Goal: Task Accomplishment & Management: Manage account settings

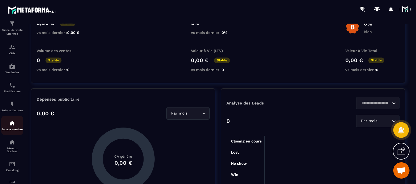
scroll to position [47, 0]
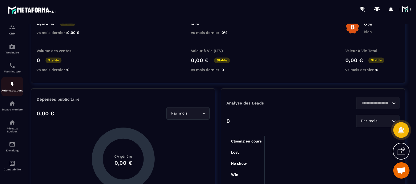
click at [7, 89] on p "Automatisations" at bounding box center [12, 90] width 22 height 3
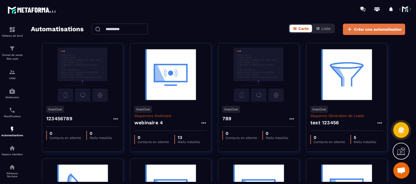
click at [360, 29] on span "Créer une automatisation" at bounding box center [378, 29] width 48 height 5
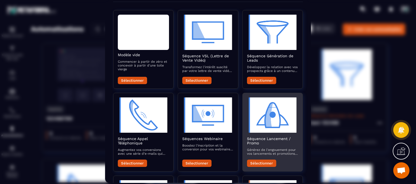
scroll to position [24, 0]
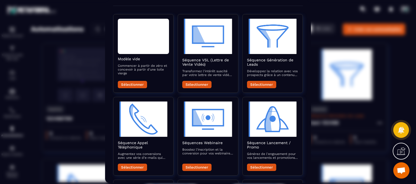
click at [344, 134] on div "Modal window" at bounding box center [208, 92] width 416 height 184
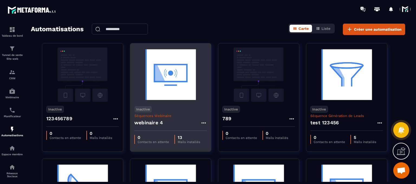
click at [149, 124] on h4 "webinaire 4" at bounding box center [148, 123] width 28 height 8
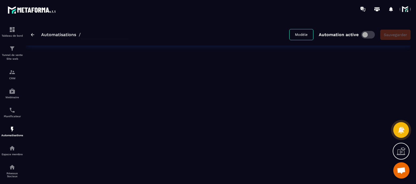
type input "**********"
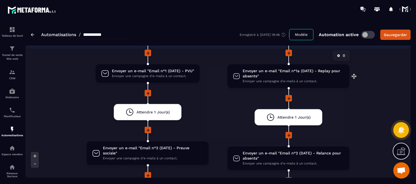
scroll to position [732, 0]
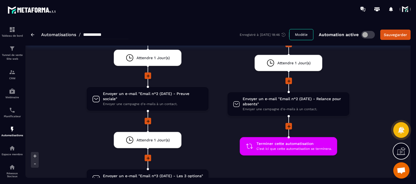
click at [407, 150] on div at bounding box center [401, 151] width 17 height 17
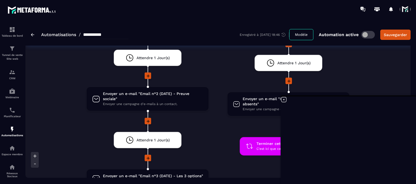
click at [283, 100] on icon at bounding box center [284, 99] width 7 height 7
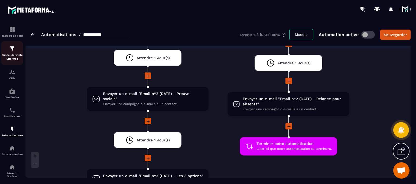
click at [7, 59] on p "Tunnel de vente Site web" at bounding box center [12, 57] width 22 height 8
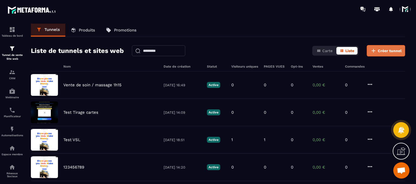
click at [372, 51] on icon at bounding box center [374, 50] width 7 height 7
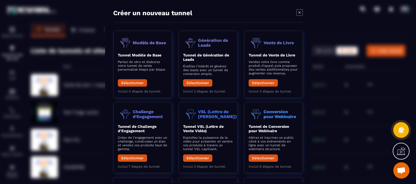
click at [300, 12] on icon "Modal window" at bounding box center [300, 12] width 2 height 2
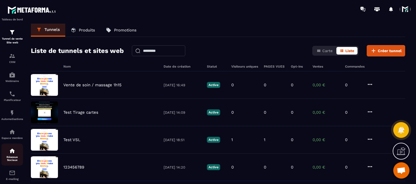
scroll to position [47, 0]
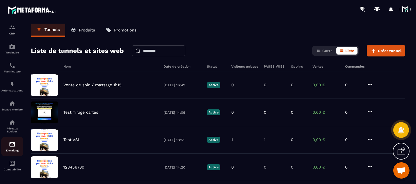
click at [11, 153] on link "E-mailing" at bounding box center [12, 146] width 22 height 19
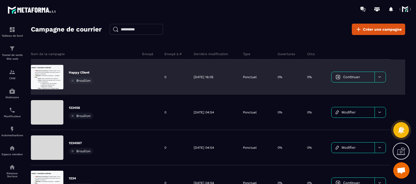
click at [87, 72] on p "Happy Client" at bounding box center [81, 72] width 24 height 4
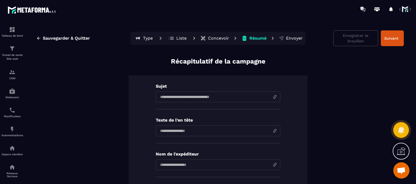
click at [208, 39] on p "Concevoir" at bounding box center [218, 38] width 21 height 5
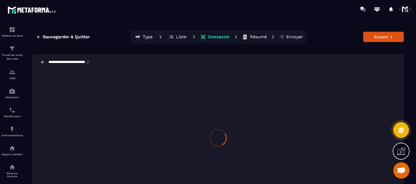
scroll to position [24, 0]
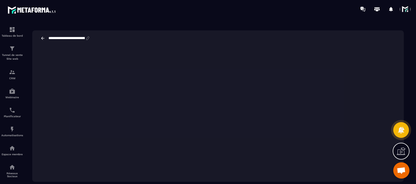
click at [403, 10] on span at bounding box center [405, 9] width 11 height 11
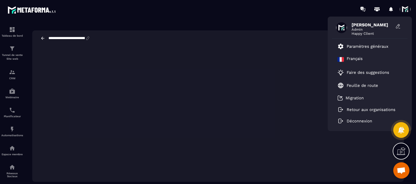
click at [406, 7] on span at bounding box center [405, 9] width 11 height 11
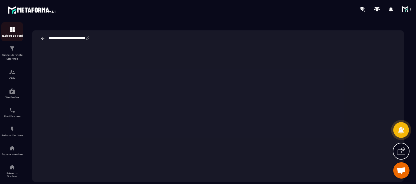
click at [12, 38] on link "Tableau de bord" at bounding box center [12, 31] width 22 height 19
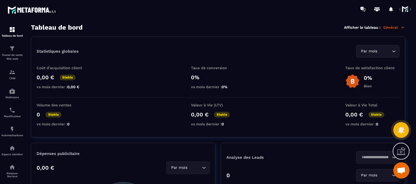
click at [407, 10] on span at bounding box center [405, 9] width 11 height 11
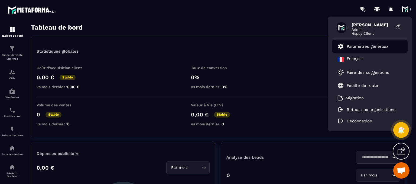
click at [384, 47] on p "Paramètres généraux" at bounding box center [368, 46] width 42 height 5
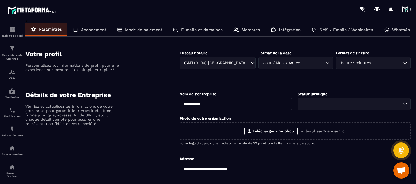
click at [191, 29] on p "E-mails et domaines" at bounding box center [201, 29] width 41 height 5
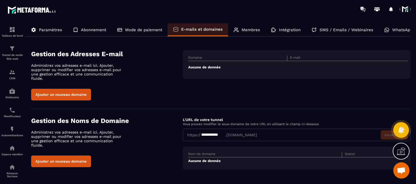
click at [78, 89] on button "Ajouter un nouveau domaine" at bounding box center [61, 95] width 60 height 12
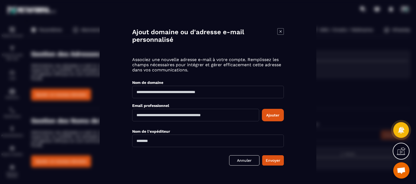
click at [281, 30] on icon "Modal window" at bounding box center [281, 31] width 7 height 7
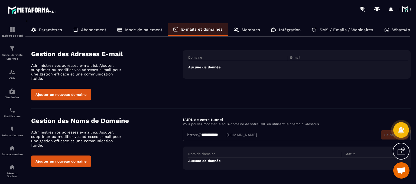
click at [235, 31] on icon at bounding box center [236, 29] width 5 height 5
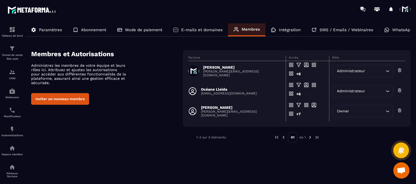
click at [51, 103] on button "Inviter un nouveau membre" at bounding box center [60, 99] width 58 height 12
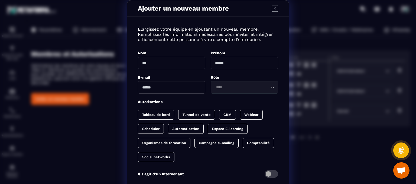
click at [275, 7] on icon "Modal window" at bounding box center [275, 8] width 7 height 7
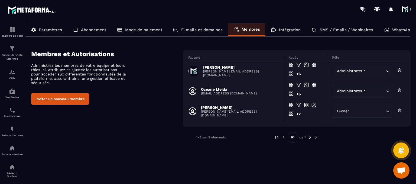
click at [189, 28] on p "E-mails et domaines" at bounding box center [201, 29] width 41 height 5
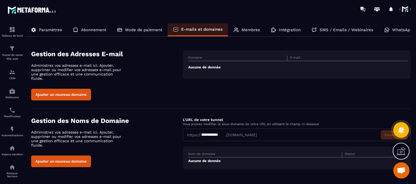
click at [393, 31] on p "WhatsApp" at bounding box center [402, 29] width 20 height 5
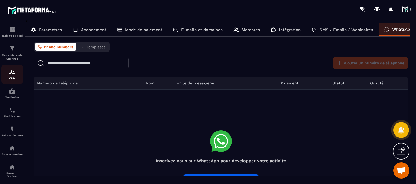
click at [11, 72] on img at bounding box center [12, 72] width 7 height 7
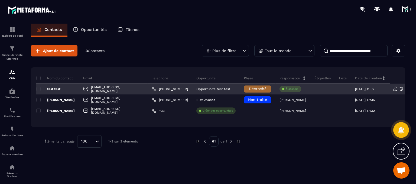
click at [54, 90] on p "test test" at bounding box center [48, 89] width 24 height 4
